Goal: Navigation & Orientation: Find specific page/section

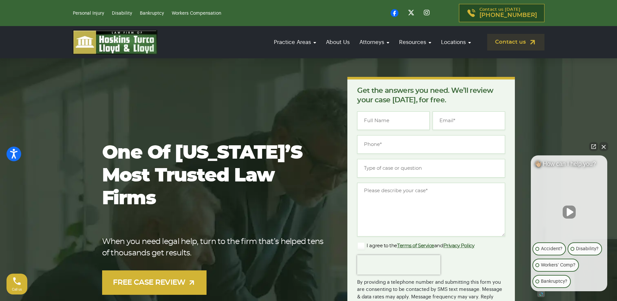
click at [512, 43] on link "Contact us" at bounding box center [515, 42] width 57 height 17
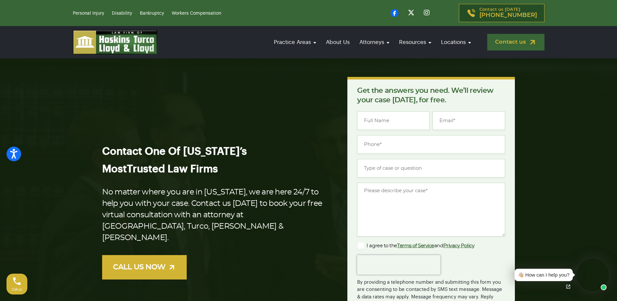
click at [510, 43] on link "Contact us" at bounding box center [515, 42] width 57 height 17
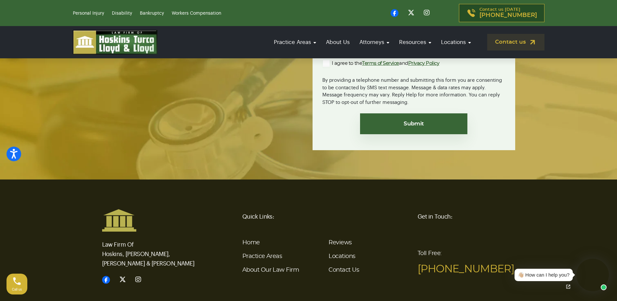
scroll to position [1531, 0]
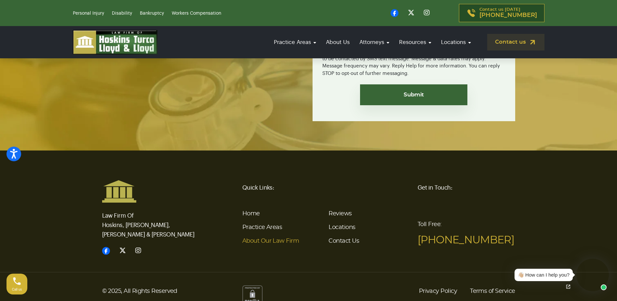
click at [261, 238] on link "About Our Law Firm" at bounding box center [270, 241] width 57 height 6
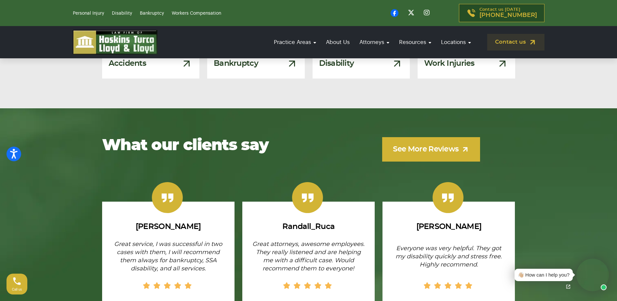
scroll to position [1367, 0]
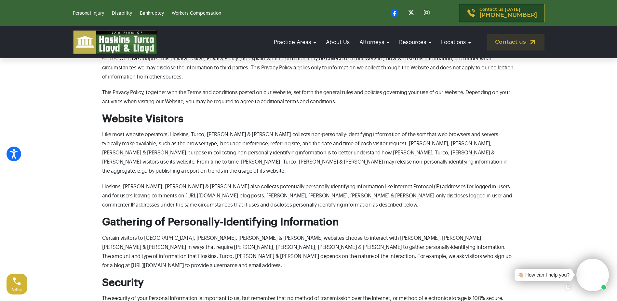
scroll to position [325, 0]
